Goal: Book appointment/travel/reservation

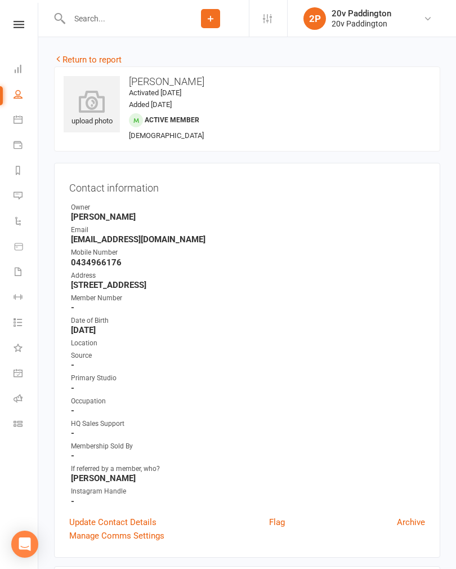
click at [21, 122] on icon at bounding box center [18, 119] width 9 height 9
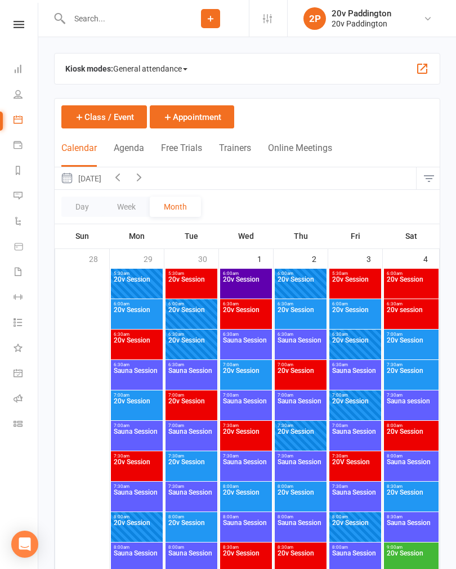
click at [130, 149] on button "Agenda" at bounding box center [129, 155] width 30 height 24
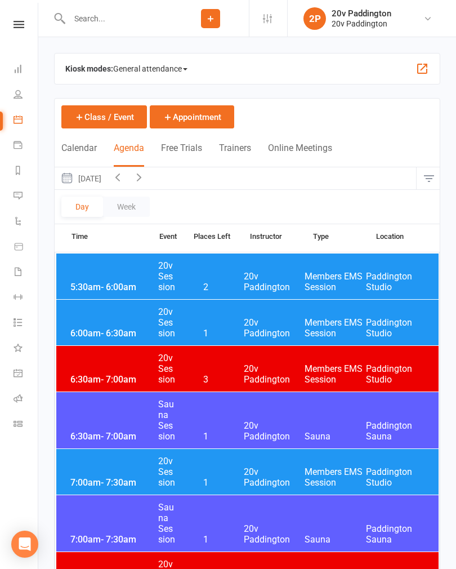
click at [96, 177] on button "[DATE]" at bounding box center [81, 178] width 52 height 22
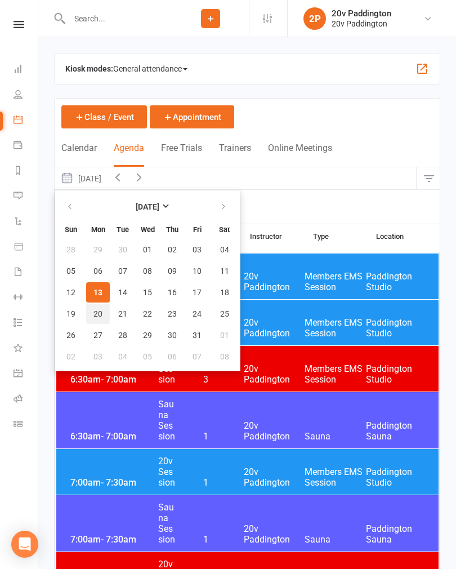
click at [104, 312] on button "20" at bounding box center [98, 314] width 24 height 20
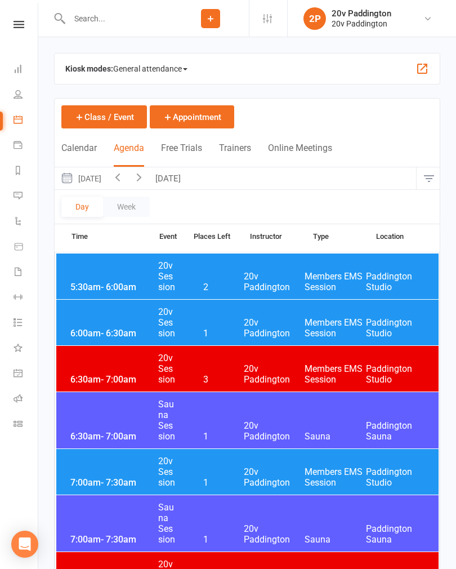
click at [145, 177] on icon "button" at bounding box center [139, 177] width 12 height 12
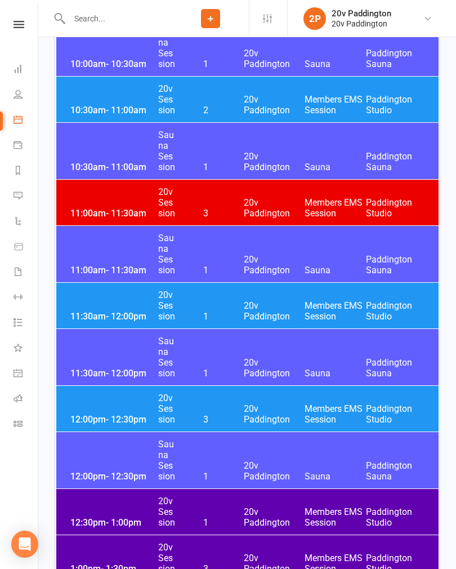
scroll to position [1161, 0]
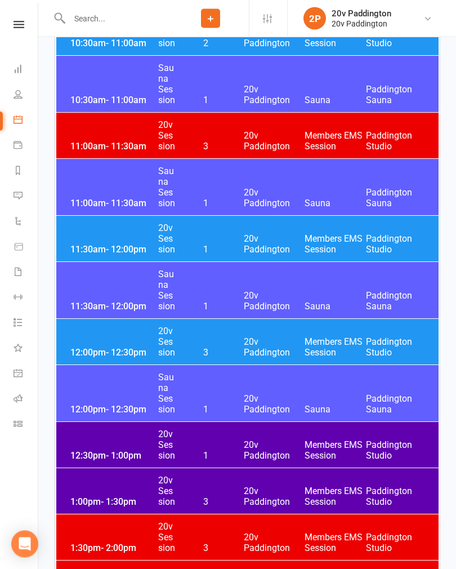
click at [291, 416] on div "12:30pm - 1:00pm 20v Session 1 20v Paddington Members EMS Session [GEOGRAPHIC_D…" at bounding box center [247, 446] width 383 height 46
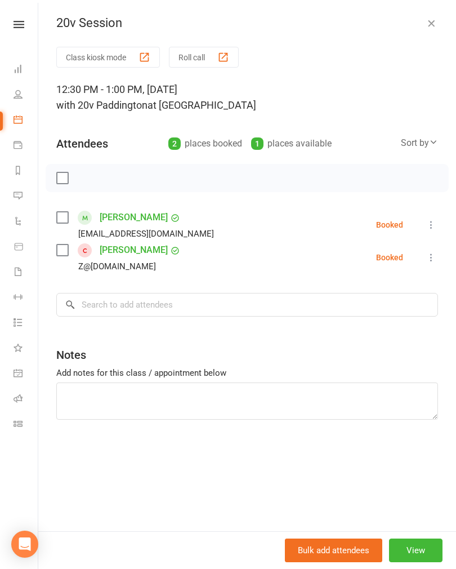
click at [437, 26] on icon "button" at bounding box center [431, 22] width 11 height 11
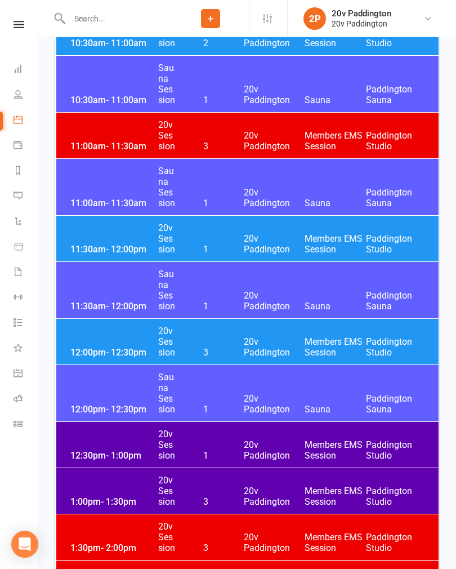
click at [277, 233] on span "20v Paddington" at bounding box center [274, 243] width 61 height 21
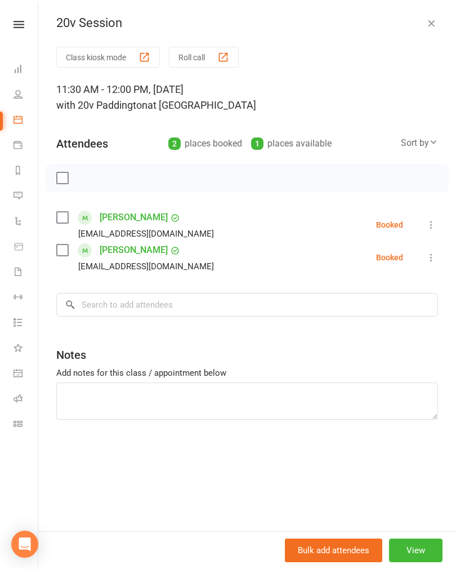
click at [430, 24] on icon "button" at bounding box center [431, 22] width 11 height 11
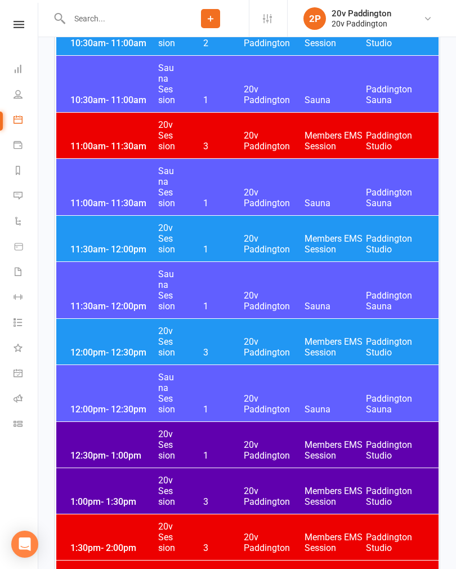
click at [104, 340] on div "12:00pm - 12:30pm 20v Session 3 20v Paddington Members EMS Session [GEOGRAPHIC_…" at bounding box center [247, 342] width 383 height 46
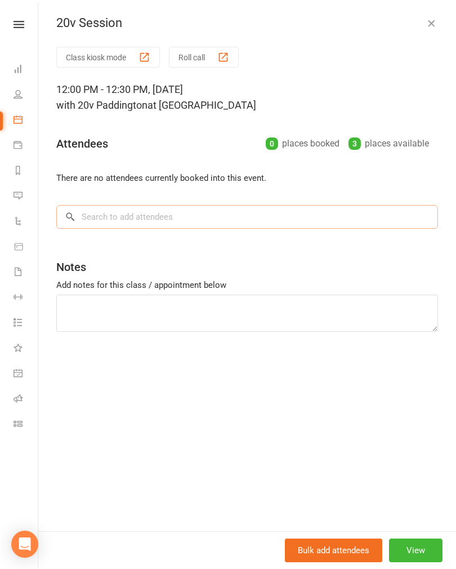
click at [97, 215] on input "search" at bounding box center [247, 217] width 382 height 24
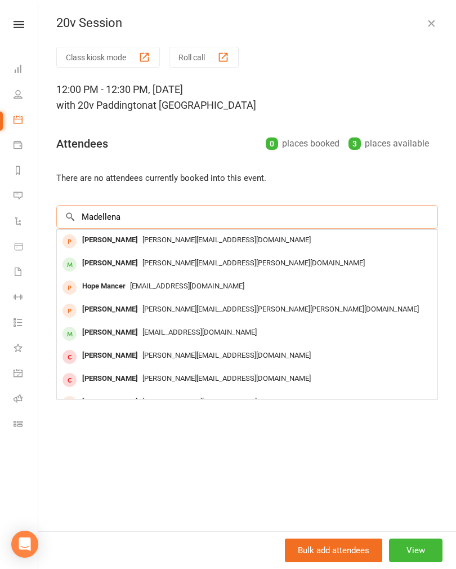
type input "Madellena"
click at [97, 332] on div "[PERSON_NAME]" at bounding box center [110, 332] width 65 height 16
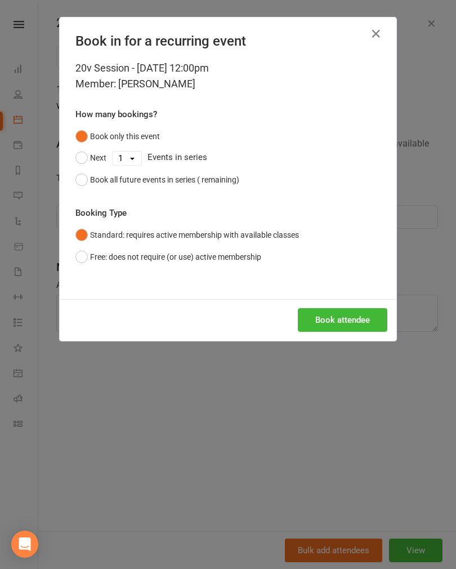
scroll to position [1161, 0]
click at [359, 317] on button "Book attendee" at bounding box center [343, 320] width 90 height 24
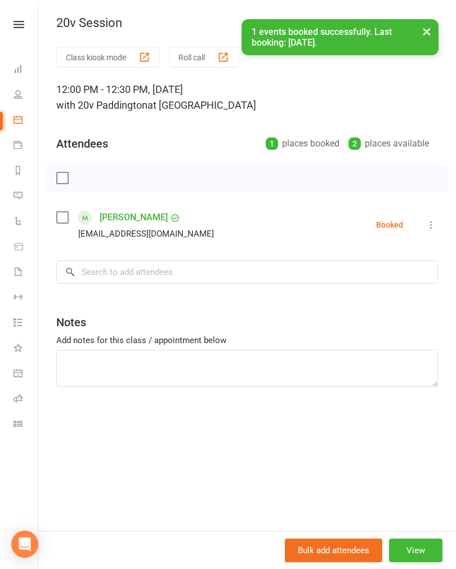
click at [430, 35] on button "×" at bounding box center [427, 31] width 20 height 24
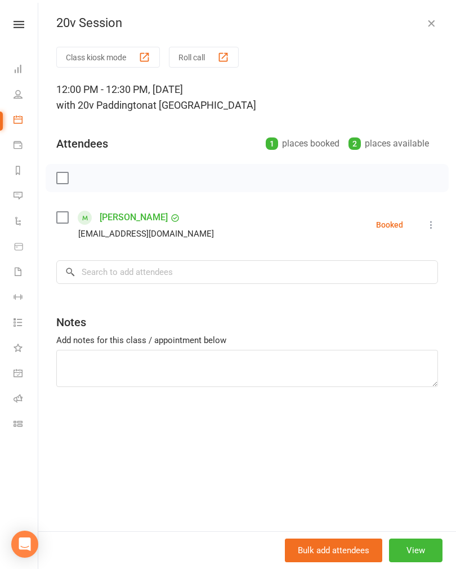
click at [434, 21] on icon "button" at bounding box center [431, 22] width 11 height 11
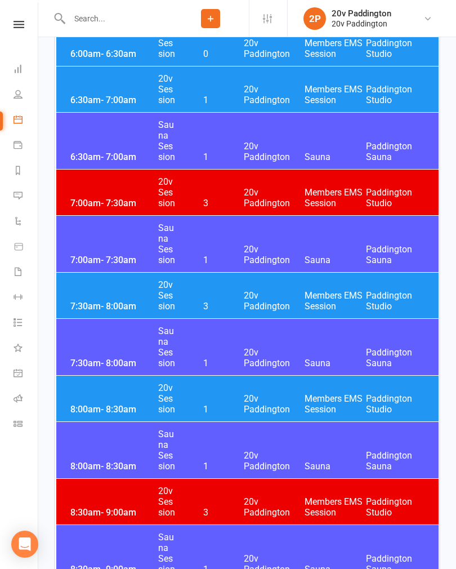
scroll to position [0, 0]
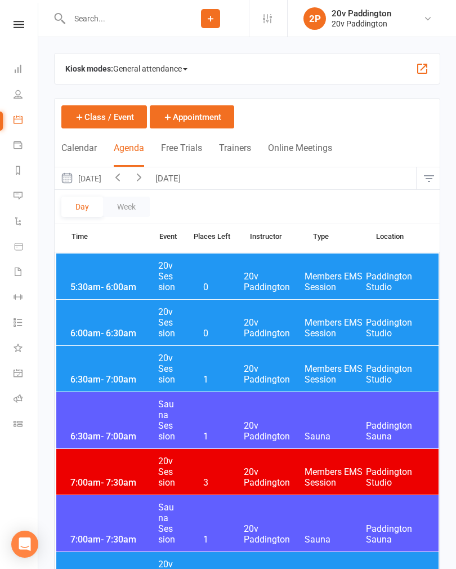
click at [107, 180] on button "[DATE]" at bounding box center [81, 178] width 52 height 22
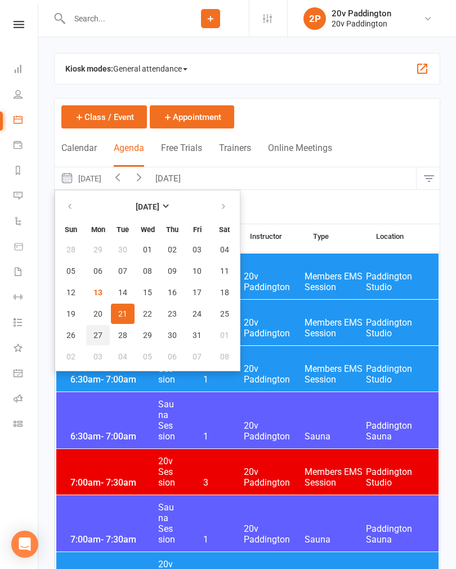
click at [99, 340] on button "27" at bounding box center [98, 335] width 24 height 20
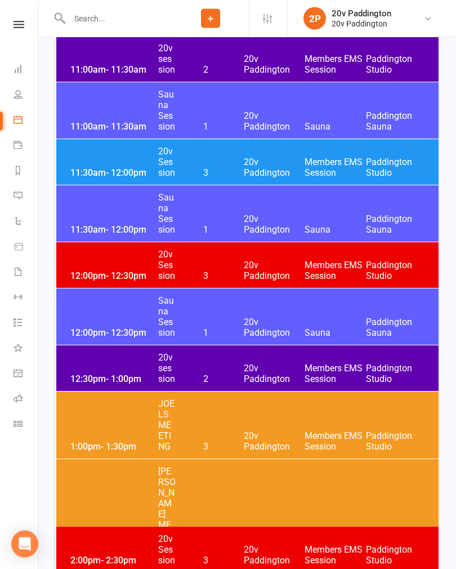
click at [295, 367] on span "20v Paddington" at bounding box center [274, 373] width 61 height 21
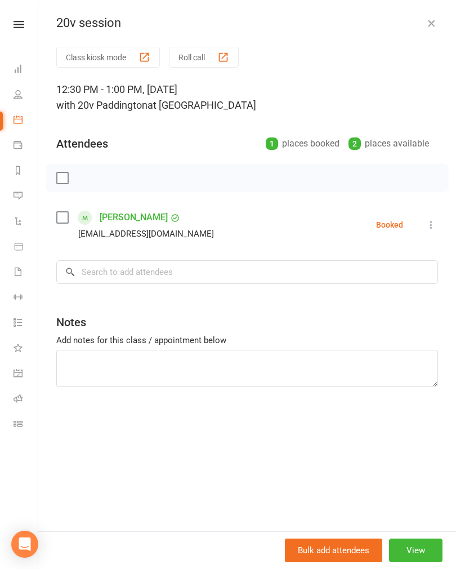
click at [435, 23] on icon "button" at bounding box center [431, 22] width 11 height 11
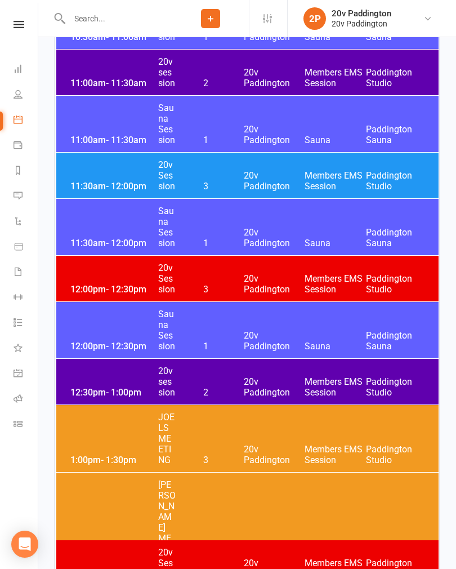
scroll to position [1222, 0]
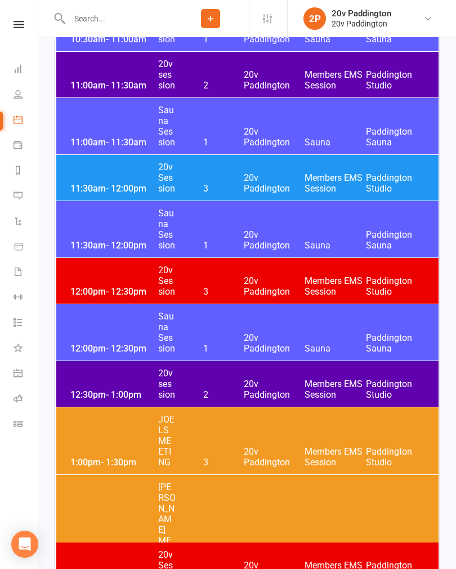
click at [259, 182] on span "20v Paddington" at bounding box center [274, 182] width 61 height 21
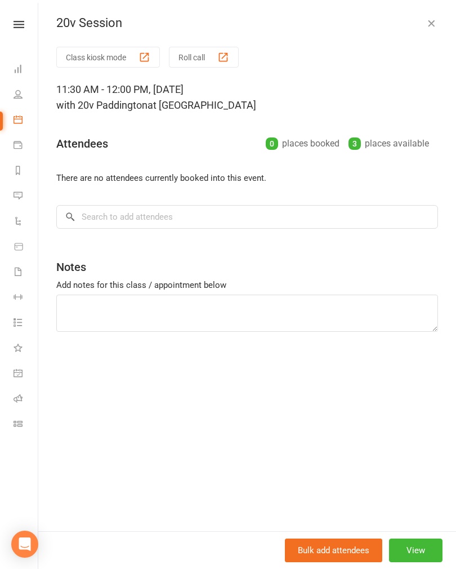
click at [430, 416] on button "View" at bounding box center [416, 551] width 54 height 24
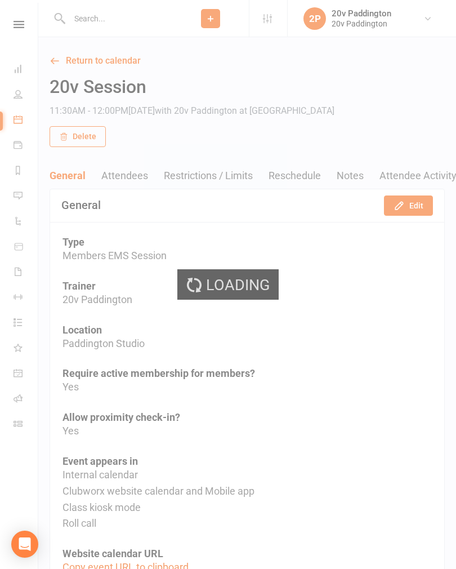
click at [406, 214] on button "Edit" at bounding box center [408, 205] width 49 height 20
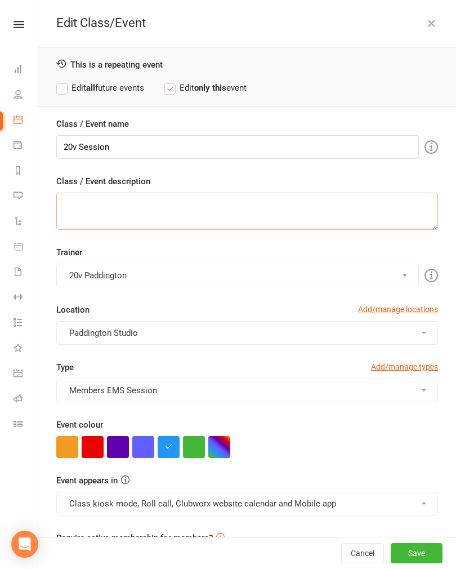
click at [416, 206] on textarea "Class / Event description" at bounding box center [247, 211] width 382 height 37
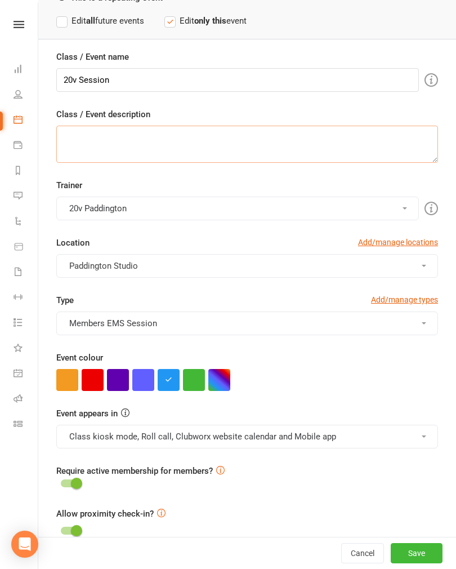
scroll to position [66, 0]
click at [100, 377] on button "button" at bounding box center [93, 381] width 22 height 22
click at [288, 416] on button "Class kiosk mode, Roll call, Clubworx website calendar and Mobile app" at bounding box center [247, 437] width 382 height 24
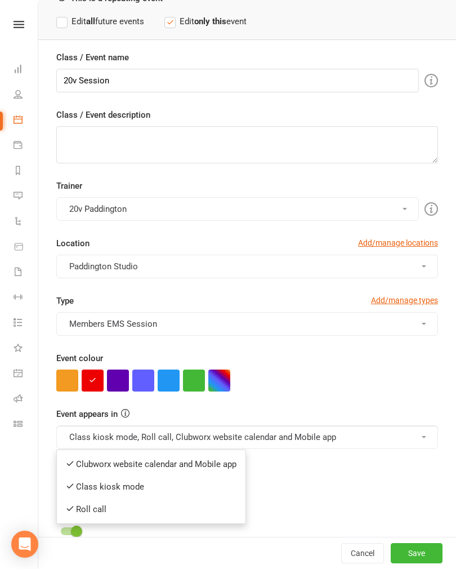
click at [203, 416] on link "Clubworx website calendar and Mobile app" at bounding box center [151, 464] width 189 height 23
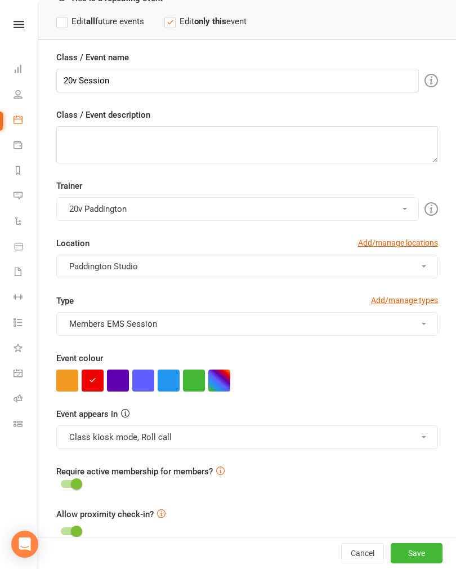
click at [420, 416] on button "Save" at bounding box center [417, 553] width 52 height 20
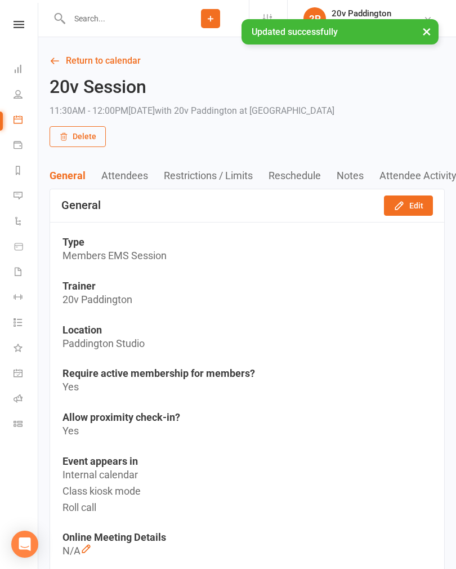
click at [118, 68] on link "Return to calendar" at bounding box center [247, 61] width 395 height 16
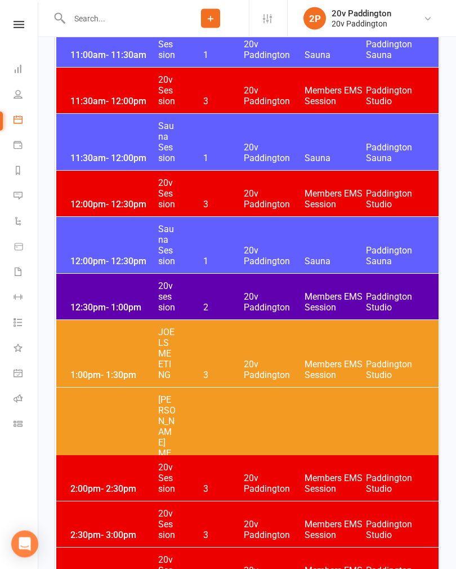
click at [260, 187] on div "12:00pm - 12:30pm 20v Session 3 20v Paddington Members EMS Session [GEOGRAPHIC_…" at bounding box center [247, 194] width 383 height 46
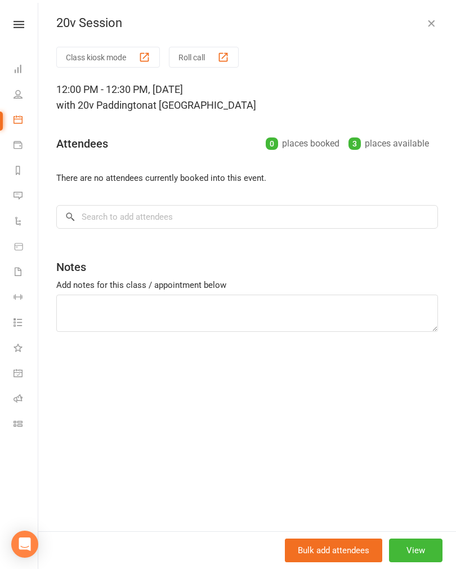
click at [423, 416] on button "View" at bounding box center [416, 551] width 54 height 24
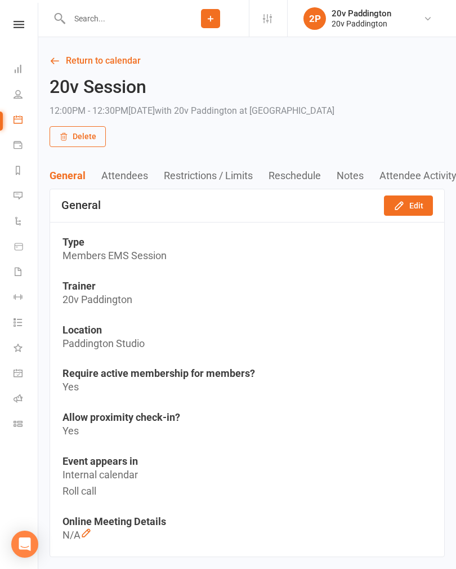
click at [410, 204] on button "Edit" at bounding box center [408, 205] width 49 height 20
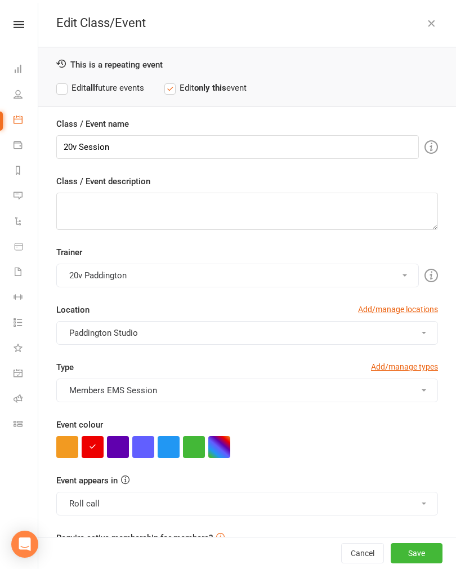
click at [125, 416] on button "button" at bounding box center [118, 447] width 22 height 22
click at [419, 416] on button "Save" at bounding box center [417, 553] width 52 height 20
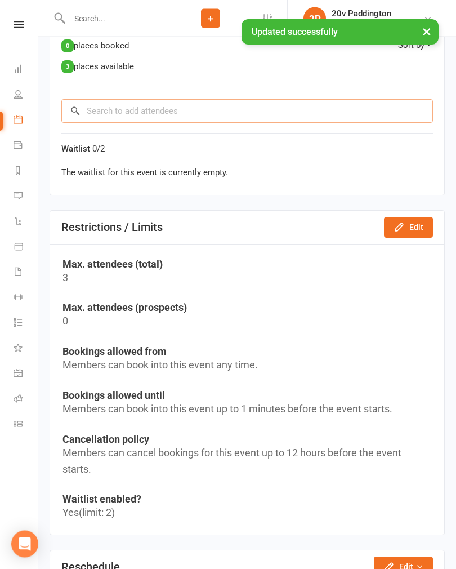
click at [260, 108] on input "search" at bounding box center [247, 112] width 372 height 24
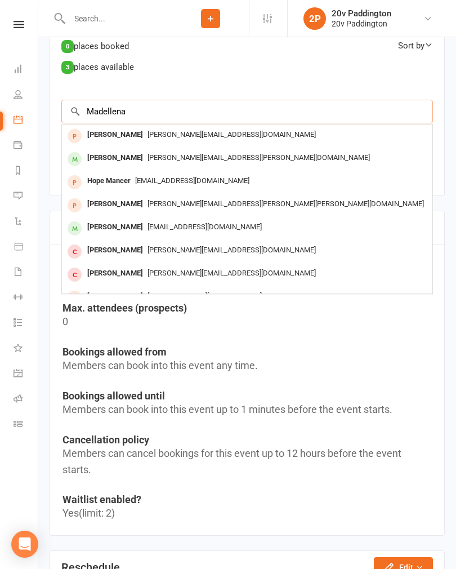
type input "Madellena"
click at [175, 225] on span "[EMAIL_ADDRESS][DOMAIN_NAME]" at bounding box center [205, 227] width 114 height 8
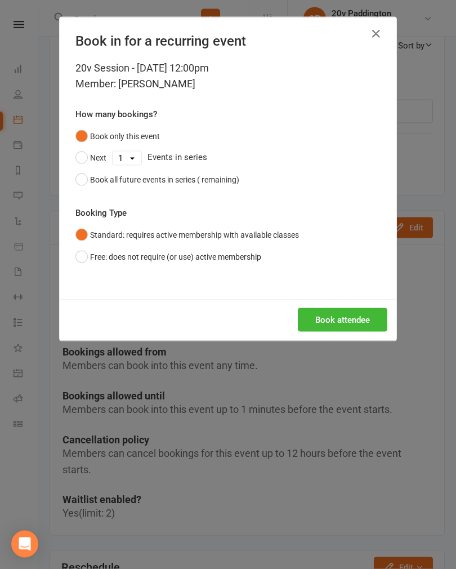
scroll to position [604, 0]
click at [358, 317] on button "Book attendee" at bounding box center [343, 320] width 90 height 24
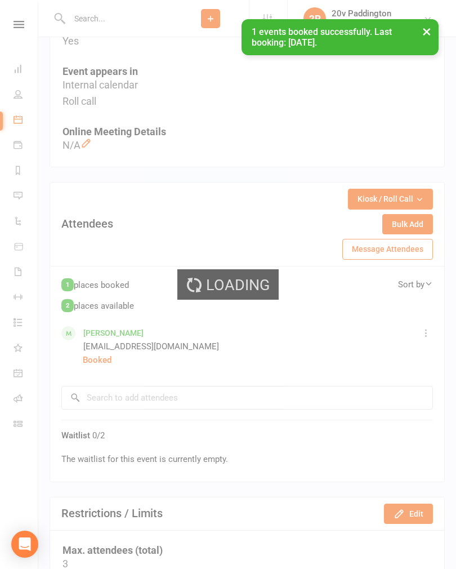
scroll to position [0, 0]
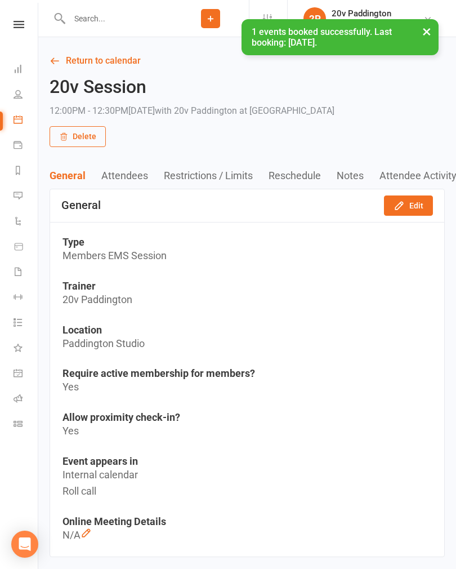
click at [20, 125] on link "Calendar" at bounding box center [26, 120] width 25 height 25
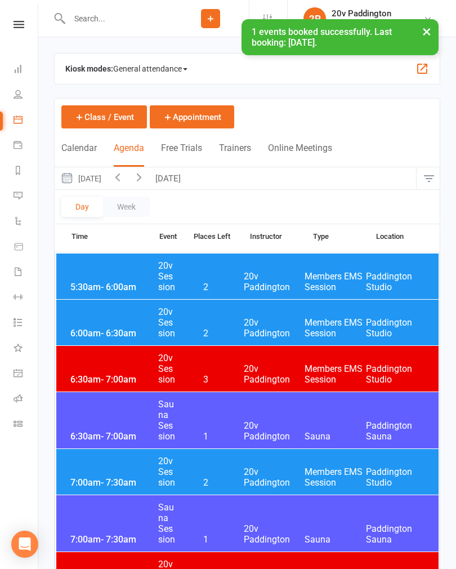
click at [91, 179] on button "[DATE]" at bounding box center [81, 178] width 52 height 22
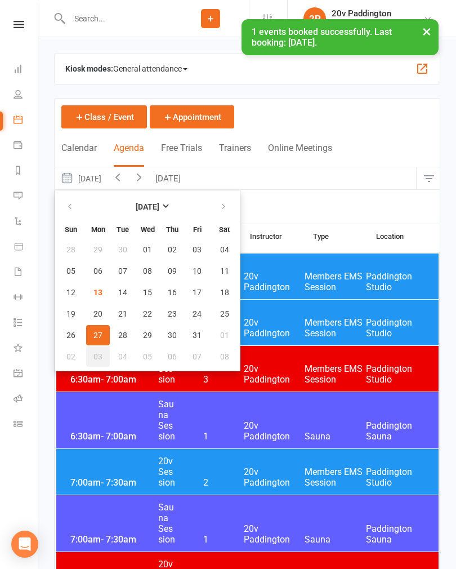
click at [97, 355] on span "03" at bounding box center [98, 356] width 9 height 9
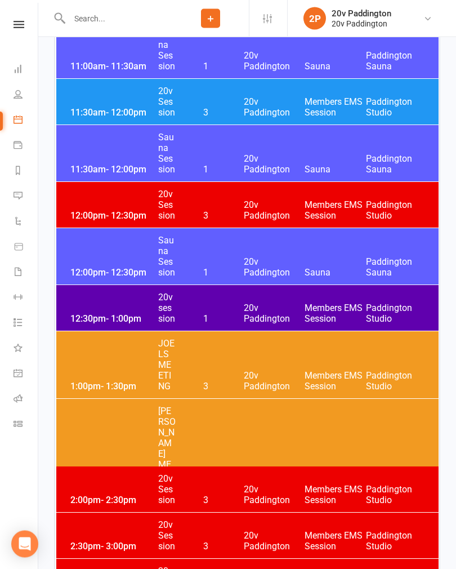
scroll to position [1338, 0]
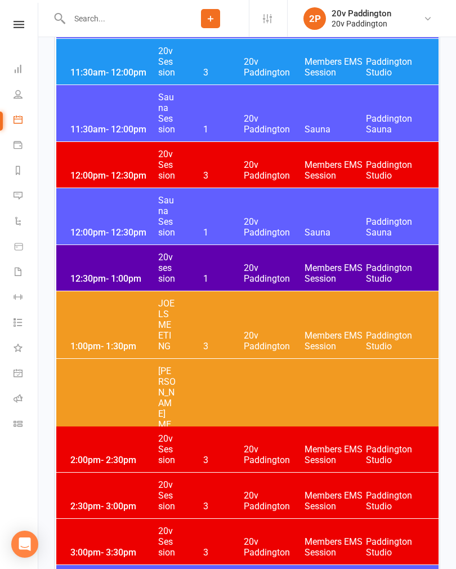
click at [100, 267] on div "12:30pm - 1:00pm 20v session 1 20v Paddington Members EMS Session [GEOGRAPHIC_D…" at bounding box center [247, 268] width 383 height 46
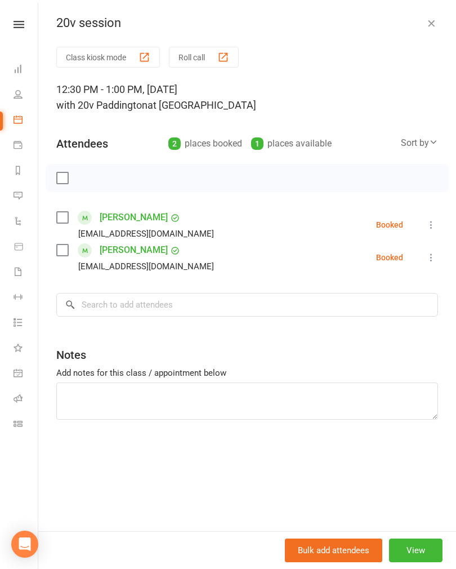
click at [435, 28] on icon "button" at bounding box center [431, 22] width 11 height 11
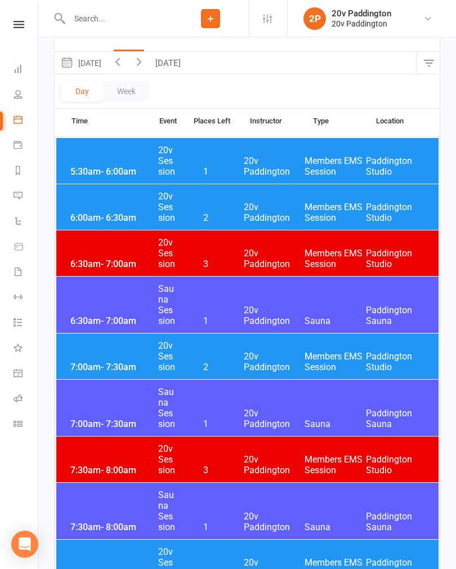
scroll to position [0, 0]
